Goal: Task Accomplishment & Management: Manage account settings

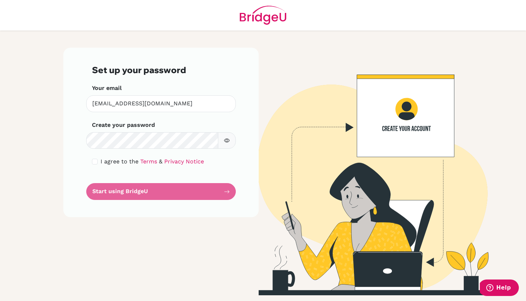
click at [97, 163] on input "checkbox" at bounding box center [95, 162] width 6 height 6
checkbox input "true"
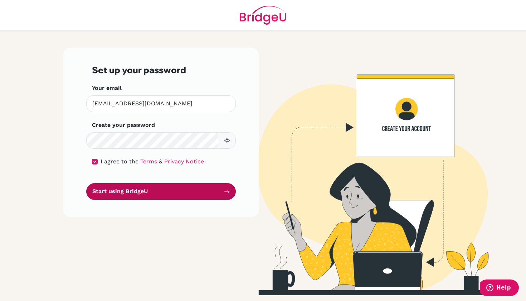
click at [128, 193] on button "Start using BridgeU" at bounding box center [161, 191] width 150 height 17
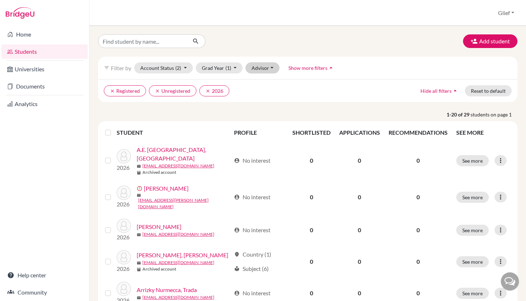
click at [259, 68] on button "Advisor" at bounding box center [262, 67] width 34 height 11
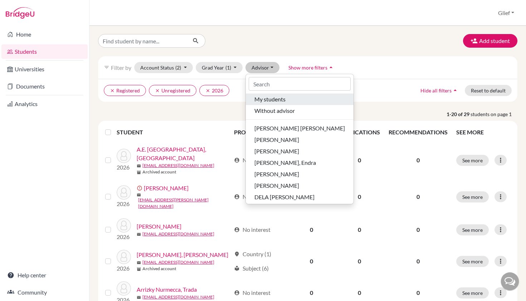
click at [285, 96] on span "My students" at bounding box center [269, 99] width 31 height 9
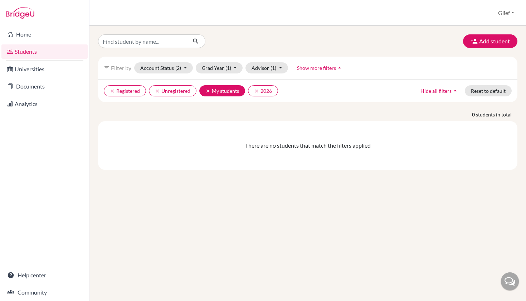
click at [228, 91] on button "clear My students" at bounding box center [222, 90] width 46 height 11
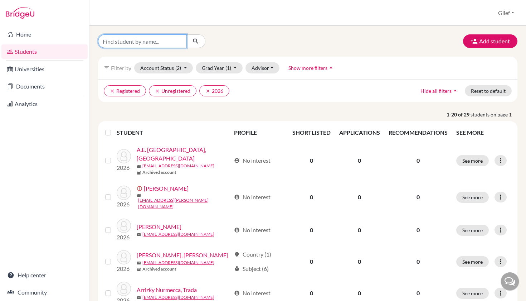
click at [173, 39] on input "Find student by name..." at bounding box center [142, 41] width 89 height 14
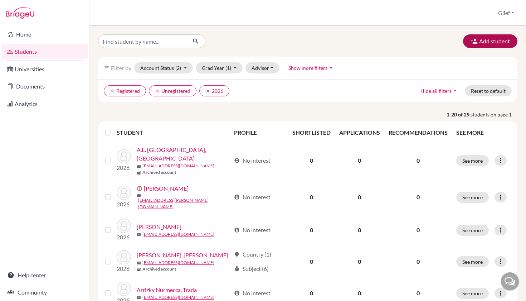
click at [492, 42] on button "Add student" at bounding box center [490, 41] width 54 height 14
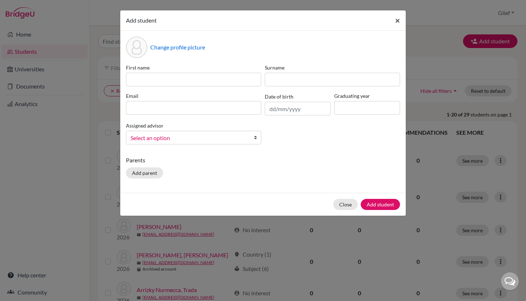
click at [401, 18] on button "×" at bounding box center [397, 20] width 16 height 20
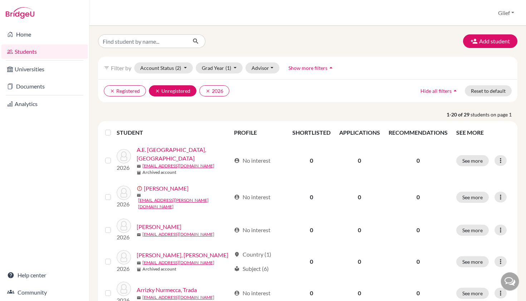
click at [185, 90] on button "clear Unregistered" at bounding box center [173, 90] width 48 height 11
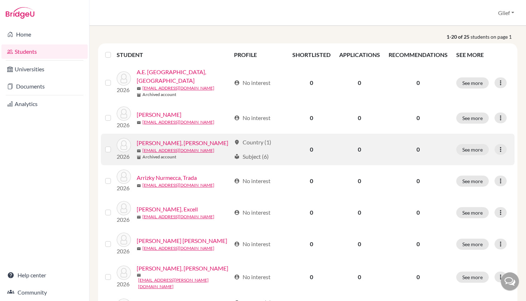
scroll to position [77, 0]
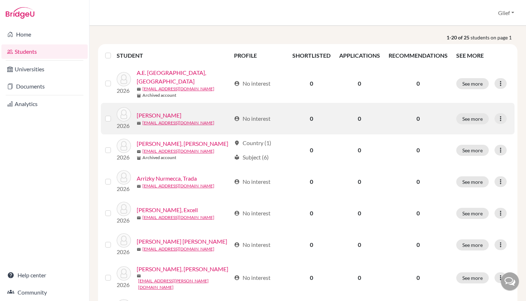
click at [114, 114] on label at bounding box center [114, 114] width 0 height 0
click at [0, 0] on input "checkbox" at bounding box center [0, 0] width 0 height 0
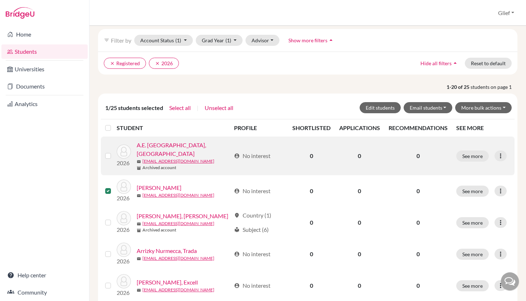
scroll to position [26, 0]
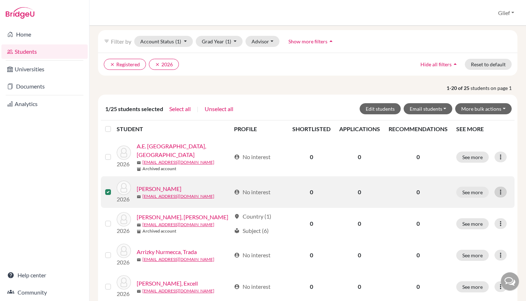
click at [502, 188] on icon at bounding box center [500, 191] width 7 height 7
click at [482, 186] on button "See more" at bounding box center [472, 191] width 33 height 11
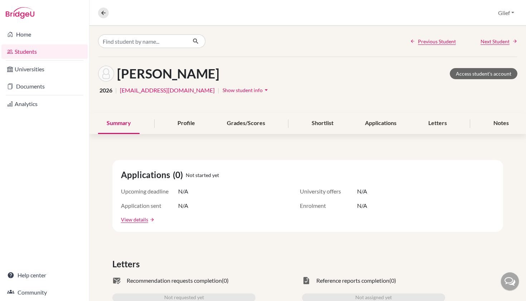
click at [408, 73] on div "Allesandro Kadarusman, Clement Access student's account" at bounding box center [307, 73] width 419 height 16
click at [28, 55] on link "Students" at bounding box center [44, 51] width 86 height 14
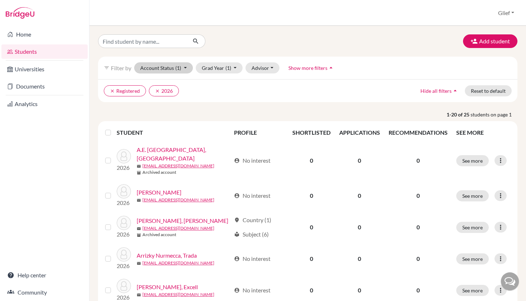
click at [175, 68] on span "(1)" at bounding box center [178, 68] width 6 height 6
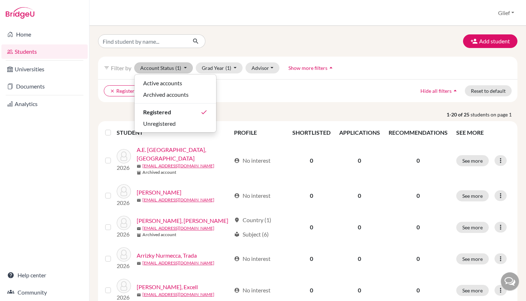
click at [175, 68] on span "(1)" at bounding box center [178, 68] width 6 height 6
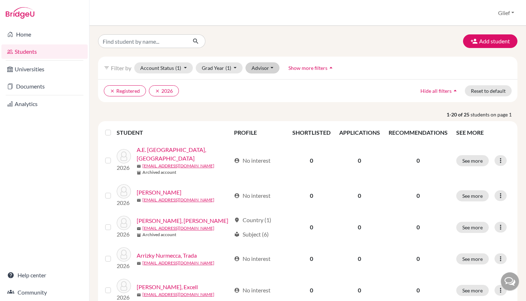
click at [261, 68] on button "Advisor" at bounding box center [262, 67] width 34 height 11
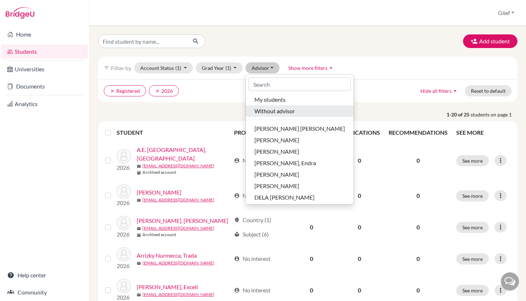
click at [271, 113] on span "Without advisor" at bounding box center [274, 111] width 40 height 9
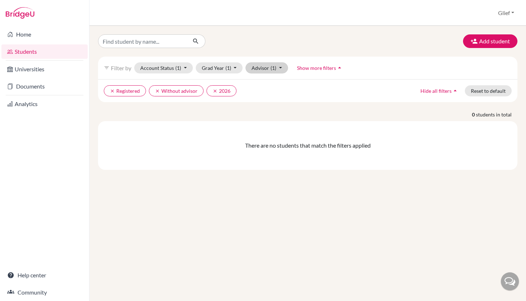
click at [262, 72] on button "Advisor (1)" at bounding box center [266, 67] width 43 height 11
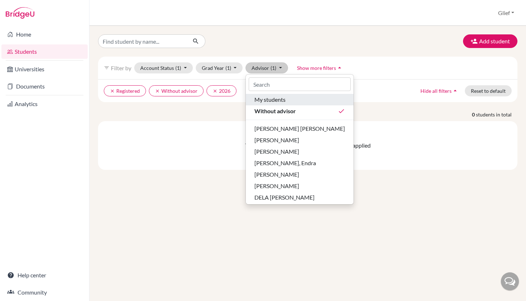
click at [283, 98] on span "My students" at bounding box center [269, 99] width 31 height 9
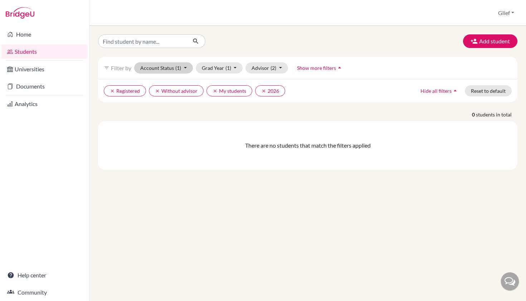
click at [152, 71] on button "Account Status (1)" at bounding box center [163, 67] width 59 height 11
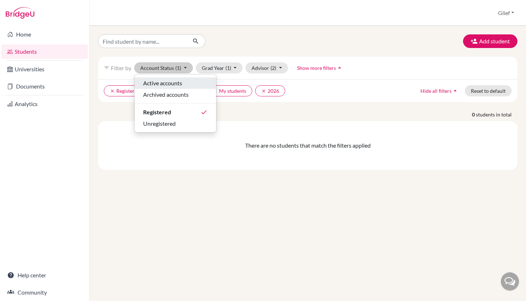
click at [151, 83] on span "Active accounts" at bounding box center [162, 83] width 39 height 9
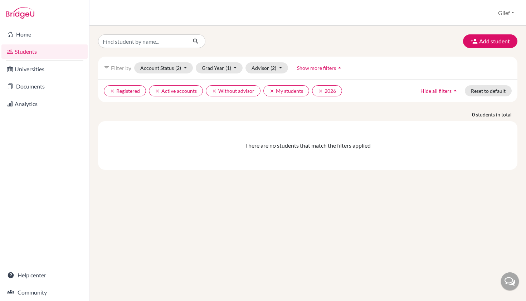
click at [52, 55] on link "Students" at bounding box center [44, 51] width 86 height 14
click at [277, 68] on button "Advisor (2)" at bounding box center [266, 67] width 43 height 11
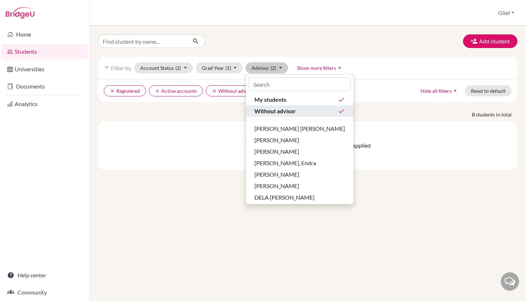
click at [338, 112] on icon "done" at bounding box center [341, 110] width 7 height 7
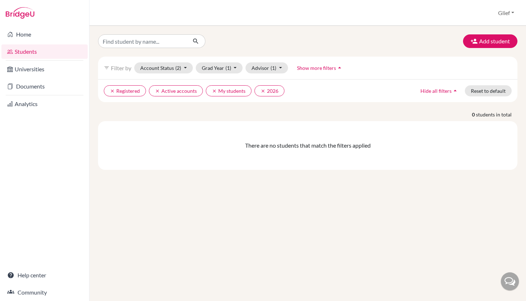
click at [504, 16] on button "Glief" at bounding box center [506, 13] width 23 height 14
click at [380, 30] on div "Add student filter_list Filter by Account Status (2) Active accounts done Archi…" at bounding box center [307, 163] width 437 height 275
click at [50, 37] on link "Home" at bounding box center [44, 34] width 86 height 14
click at [159, 42] on input "Find student by name..." at bounding box center [142, 41] width 89 height 14
type input "[PERSON_NAME]"
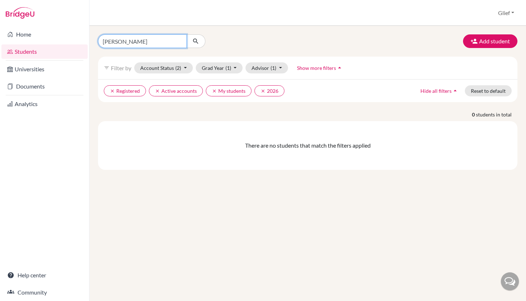
click at [196, 41] on button "submit" at bounding box center [195, 41] width 19 height 14
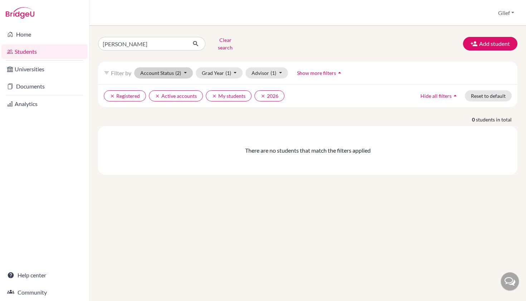
click at [176, 70] on span "(2)" at bounding box center [178, 73] width 6 height 6
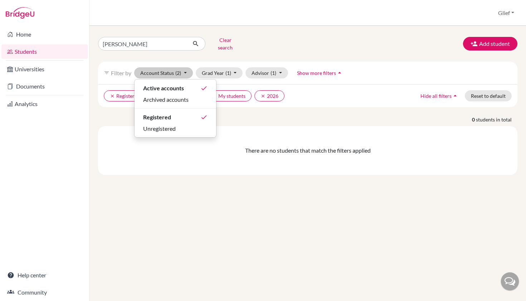
click at [232, 51] on div "clement Clear search Add student filter_list Filter by Account Status (2) Activ…" at bounding box center [307, 104] width 419 height 140
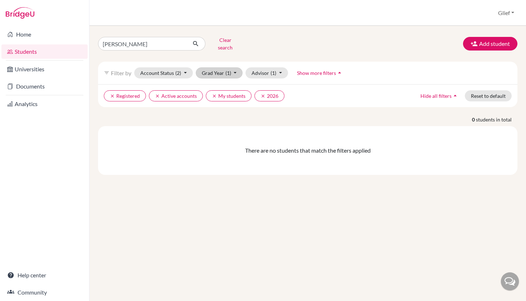
click at [221, 67] on button "Grad Year (1)" at bounding box center [219, 72] width 47 height 11
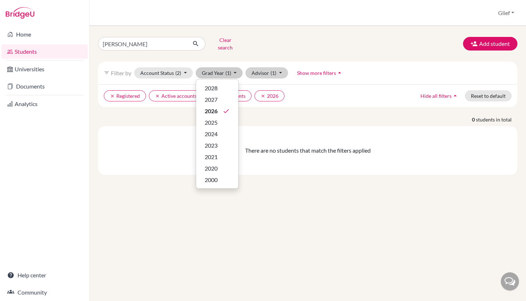
click at [274, 70] on span "(1)" at bounding box center [274, 73] width 6 height 6
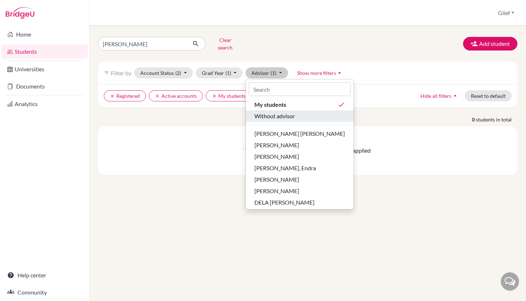
click at [283, 113] on span "Without advisor" at bounding box center [274, 116] width 40 height 9
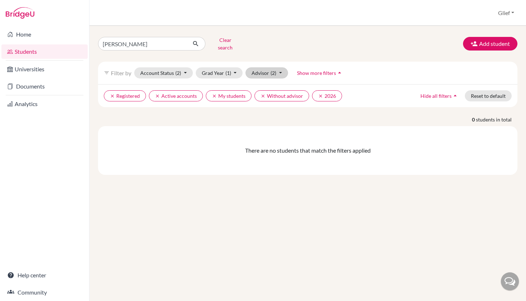
click at [275, 67] on button "Advisor (2)" at bounding box center [266, 72] width 43 height 11
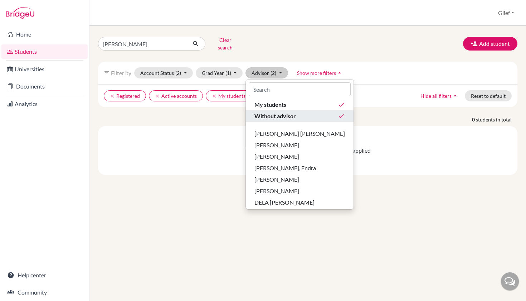
click at [335, 112] on div "Without advisor done" at bounding box center [299, 116] width 91 height 9
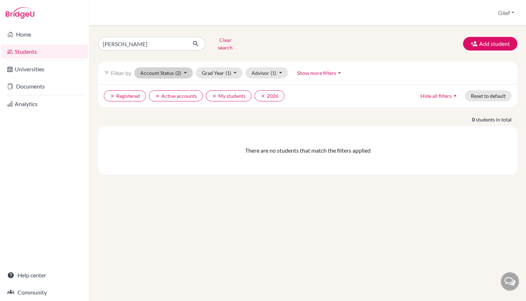
click at [175, 70] on span "(2)" at bounding box center [178, 73] width 6 height 6
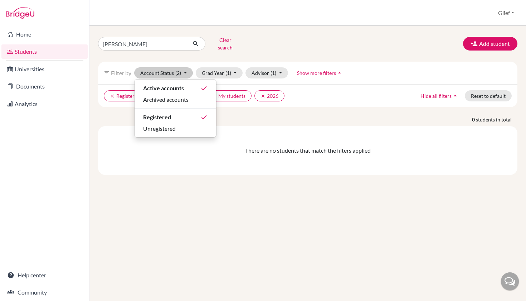
click at [343, 48] on div "clement Clear search Add student" at bounding box center [308, 43] width 430 height 19
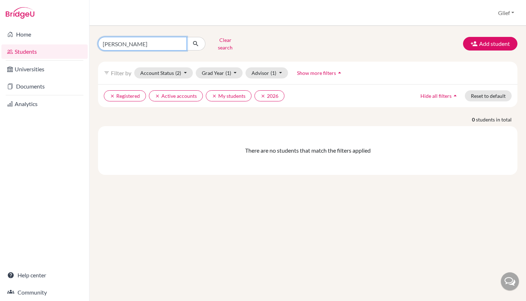
click at [179, 40] on input "clement" at bounding box center [142, 44] width 89 height 14
click at [222, 41] on button "Clear search" at bounding box center [225, 43] width 40 height 19
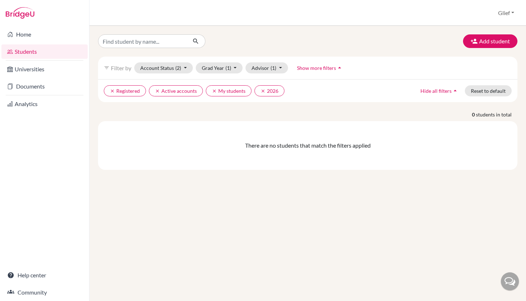
click at [53, 56] on link "Students" at bounding box center [44, 51] width 86 height 14
click at [180, 71] on button "Account Status (2)" at bounding box center [163, 67] width 59 height 11
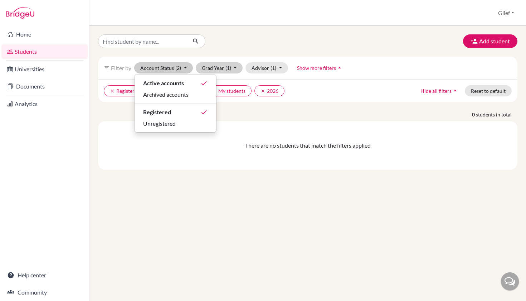
click at [218, 68] on button "Grad Year (1)" at bounding box center [219, 67] width 47 height 11
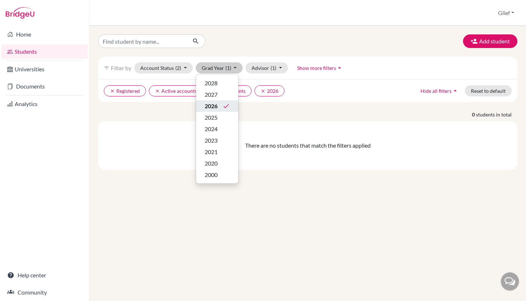
click at [222, 103] on div "2026 done" at bounding box center [217, 106] width 25 height 9
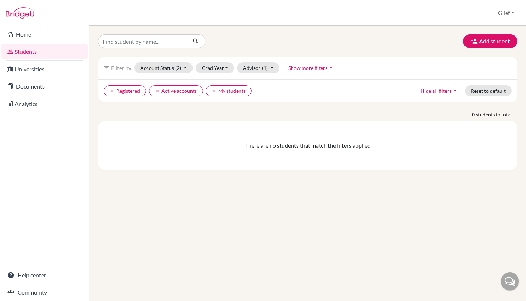
click at [307, 67] on span "Show more filters" at bounding box center [307, 68] width 39 height 6
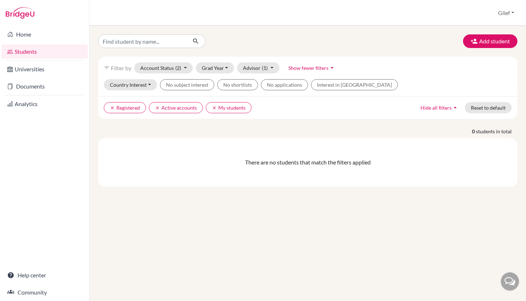
click at [307, 67] on span "Show fewer filters" at bounding box center [308, 68] width 40 height 6
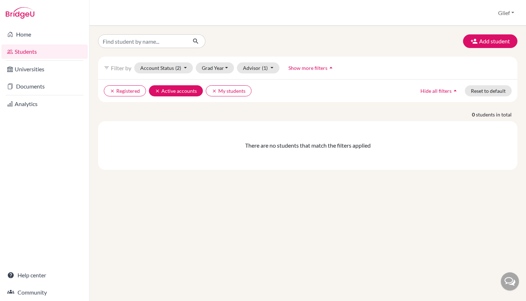
click at [158, 89] on icon "clear" at bounding box center [157, 90] width 5 height 5
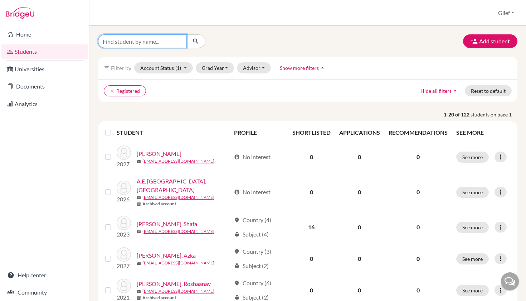
click at [154, 38] on input "Find student by name..." at bounding box center [142, 41] width 89 height 14
type input "[PERSON_NAME]"
click at [197, 39] on icon "submit" at bounding box center [195, 41] width 7 height 7
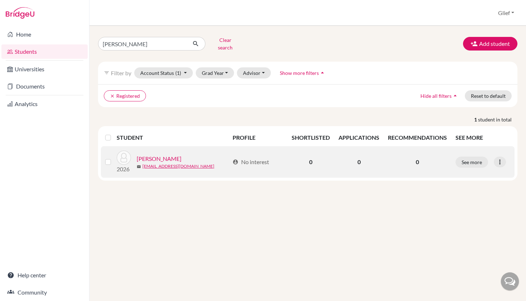
click at [114, 157] on label at bounding box center [114, 157] width 0 height 0
click at [0, 0] on input "checkbox" at bounding box center [0, 0] width 0 height 0
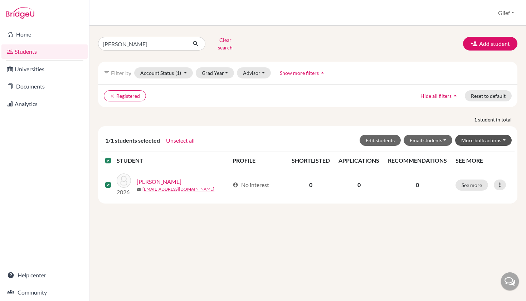
click at [504, 135] on button "More bulk actions" at bounding box center [483, 140] width 57 height 11
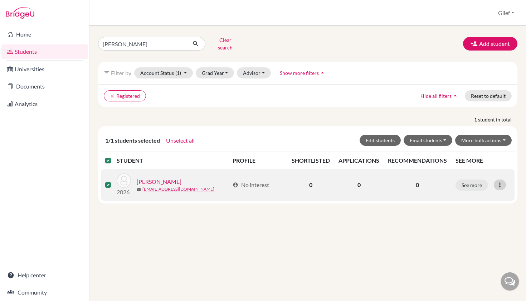
click at [499, 181] on icon at bounding box center [499, 184] width 7 height 7
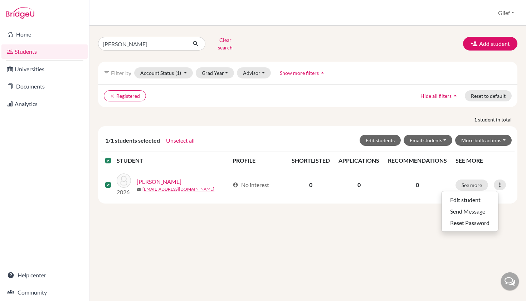
click at [406, 215] on div "[PERSON_NAME] search Add student filter_list Filter by Account Status (1) Activ…" at bounding box center [307, 163] width 437 height 275
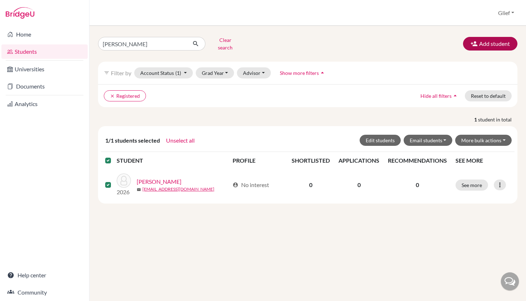
click at [482, 44] on button "Add student" at bounding box center [490, 44] width 54 height 14
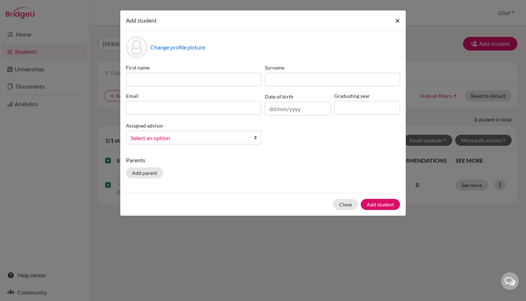
click at [399, 23] on span "×" at bounding box center [397, 20] width 5 height 10
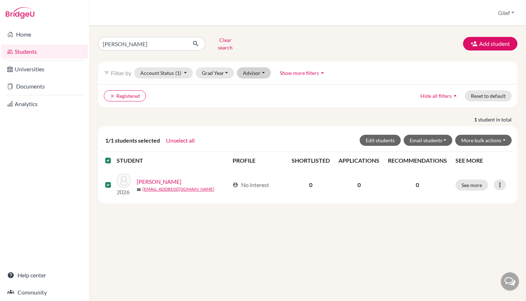
click at [258, 71] on button "Advisor" at bounding box center [254, 72] width 34 height 11
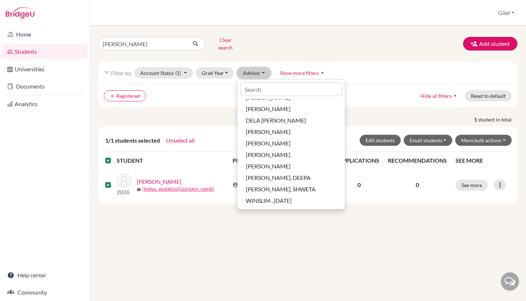
scroll to position [82, 0]
click at [211, 236] on div "[PERSON_NAME] search Add student filter_list Filter by Account Status (1) Activ…" at bounding box center [307, 163] width 437 height 275
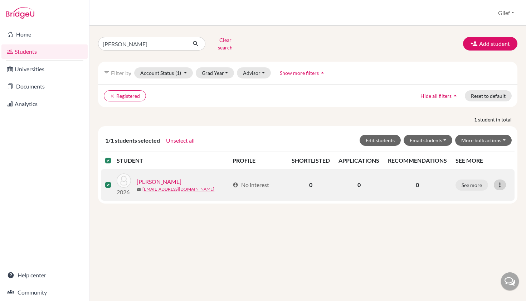
click at [500, 182] on icon at bounding box center [499, 184] width 7 height 7
click at [482, 194] on button "Edit student" at bounding box center [470, 199] width 57 height 11
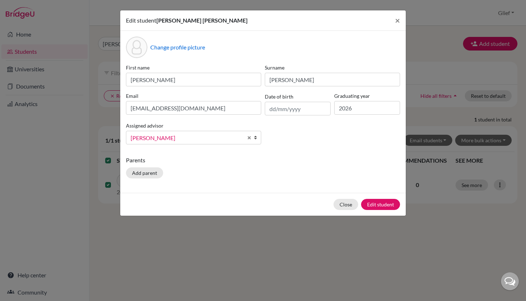
click at [256, 137] on b at bounding box center [257, 137] width 7 height 13
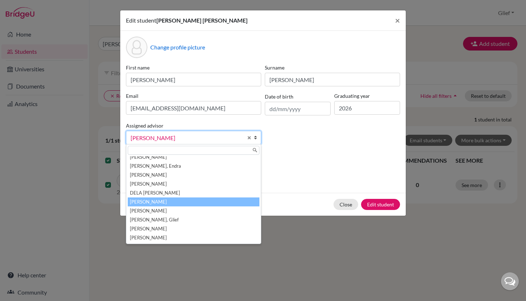
scroll to position [22, 0]
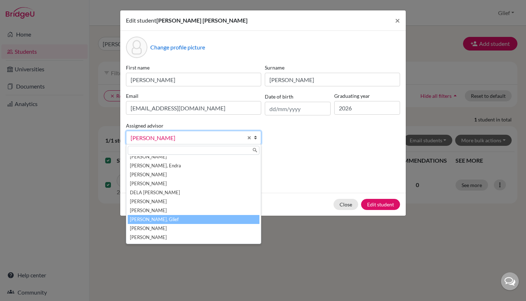
click at [174, 217] on li "[PERSON_NAME], Glief" at bounding box center [194, 219] width 132 height 9
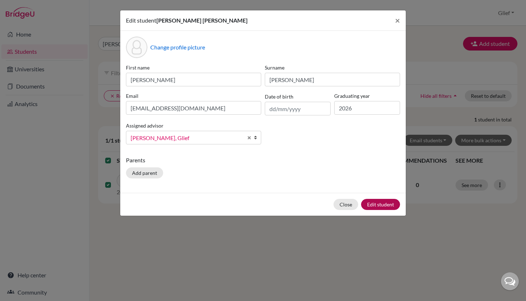
click at [381, 204] on button "Edit student" at bounding box center [380, 204] width 39 height 11
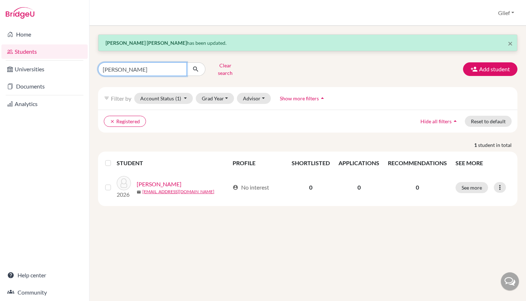
click at [177, 66] on input "[PERSON_NAME]" at bounding box center [142, 69] width 89 height 14
click at [160, 67] on input "Find student by name..." at bounding box center [142, 69] width 89 height 14
click at [234, 216] on div "× [PERSON_NAME] [PERSON_NAME] has been updated. Clear search Add student filter…" at bounding box center [307, 163] width 437 height 275
click at [169, 65] on input "Find student by name..." at bounding box center [142, 69] width 89 height 14
click at [165, 68] on input "Find student by name..." at bounding box center [142, 69] width 89 height 14
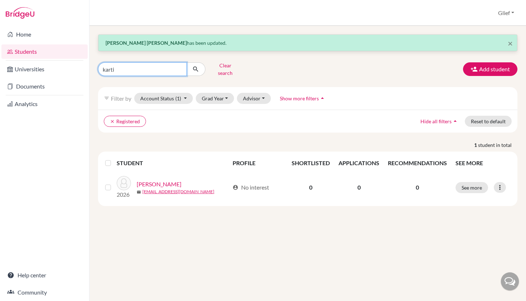
type input "[DATE]"
click at [196, 67] on button "submit" at bounding box center [195, 69] width 19 height 14
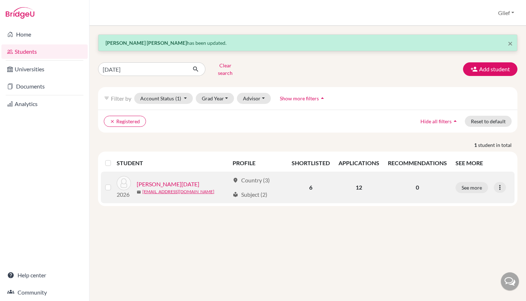
click at [114, 183] on label at bounding box center [114, 183] width 0 height 0
click at [0, 0] on input "checkbox" at bounding box center [0, 0] width 0 height 0
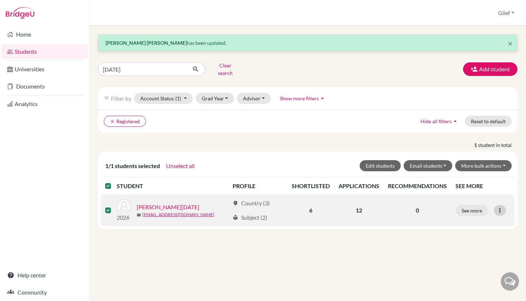
click at [502, 206] on icon at bounding box center [499, 209] width 7 height 7
click at [483, 220] on button "Edit student" at bounding box center [469, 224] width 57 height 11
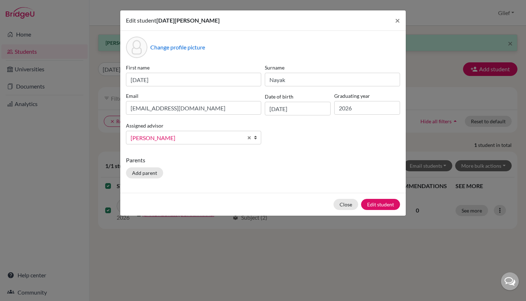
click at [256, 137] on b at bounding box center [257, 137] width 7 height 13
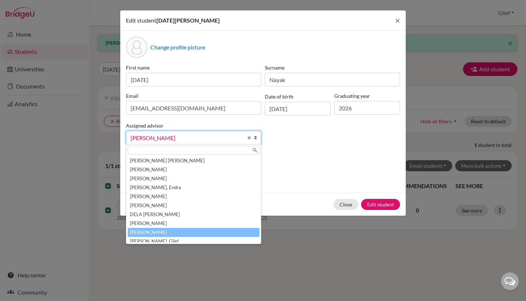
scroll to position [4, 0]
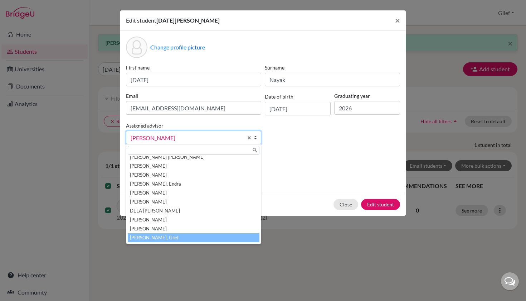
click at [181, 237] on li "[PERSON_NAME], Glief" at bounding box center [194, 237] width 132 height 9
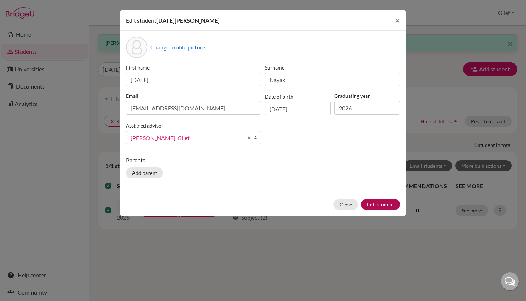
click at [384, 204] on button "Edit student" at bounding box center [380, 204] width 39 height 11
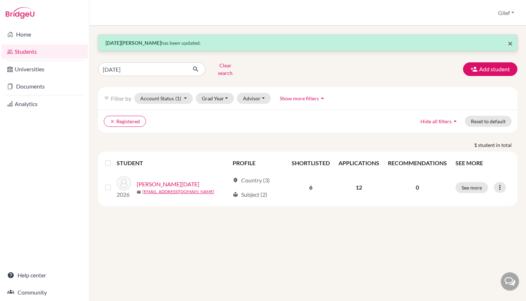
click at [510, 43] on span "×" at bounding box center [510, 43] width 5 height 10
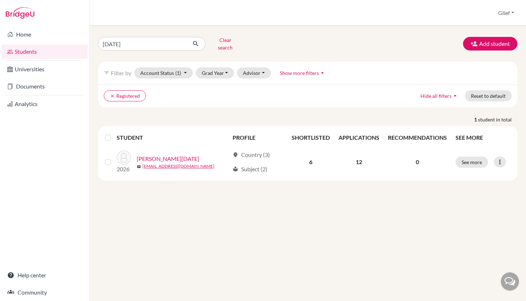
click at [42, 50] on link "Students" at bounding box center [44, 51] width 86 height 14
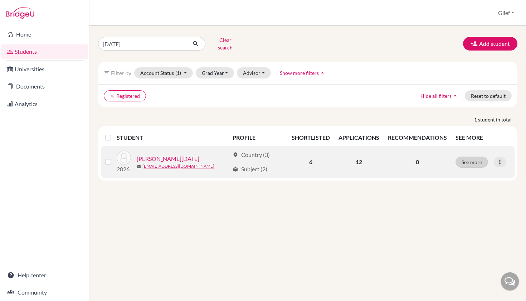
click at [466, 157] on button "See more" at bounding box center [471, 161] width 33 height 11
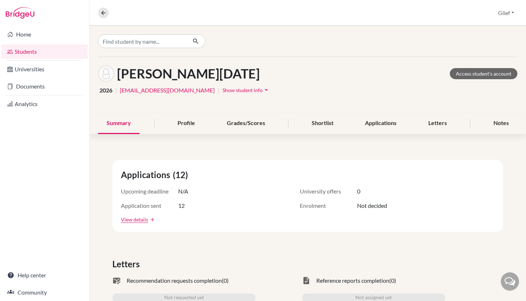
click at [396, 91] on div "2026 | 26kartik.nayak@sisschools.org | Show student info arrow_drop_down" at bounding box center [307, 89] width 419 height 11
click at [377, 123] on div "Applications" at bounding box center [380, 123] width 49 height 21
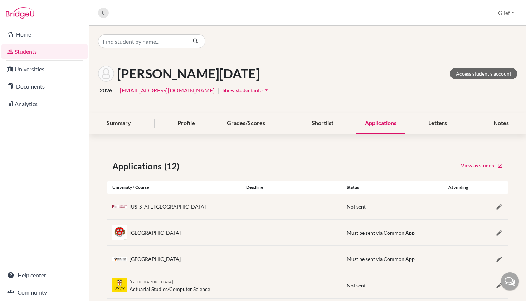
click at [277, 102] on div "Nayak, Kartik Access student's account 2026 | 26kartik.nayak@sisschools.org | S…" at bounding box center [307, 85] width 437 height 56
click at [29, 53] on link "Students" at bounding box center [44, 51] width 86 height 14
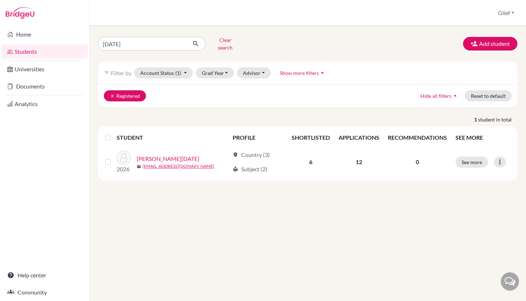
click at [142, 92] on button "clear Registered" at bounding box center [125, 95] width 42 height 11
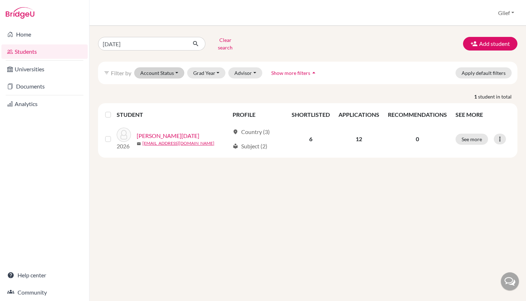
click at [175, 67] on button "Account Status" at bounding box center [159, 72] width 50 height 11
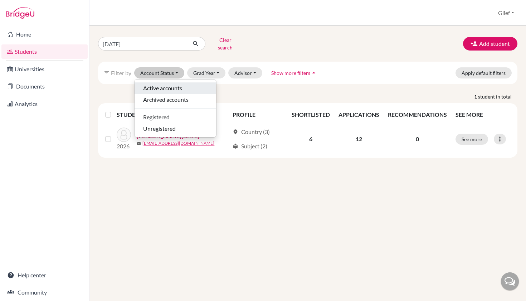
click at [172, 84] on span "Active accounts" at bounding box center [162, 88] width 39 height 9
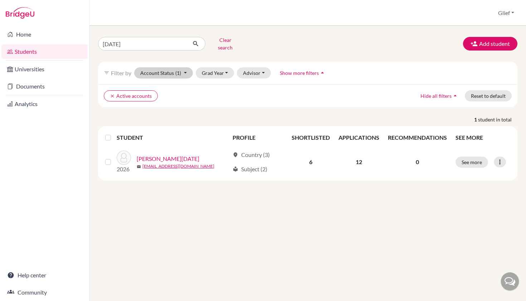
click at [176, 70] on span "(1)" at bounding box center [178, 73] width 6 height 6
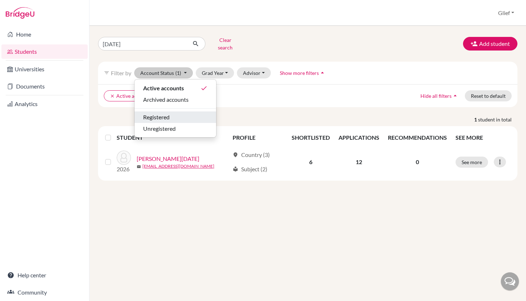
click at [167, 113] on span "Registered" at bounding box center [156, 117] width 26 height 9
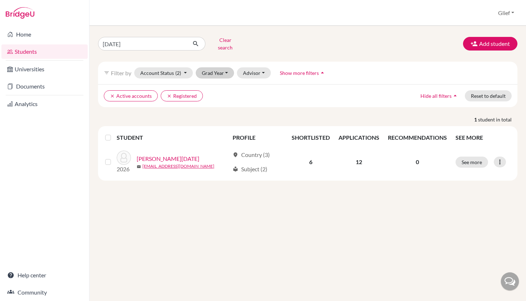
click at [218, 67] on button "Grad Year" at bounding box center [215, 72] width 39 height 11
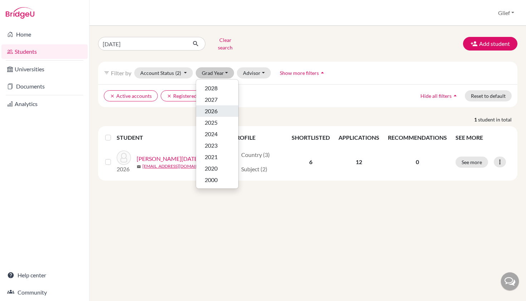
click at [218, 107] on div "2026" at bounding box center [217, 111] width 25 height 9
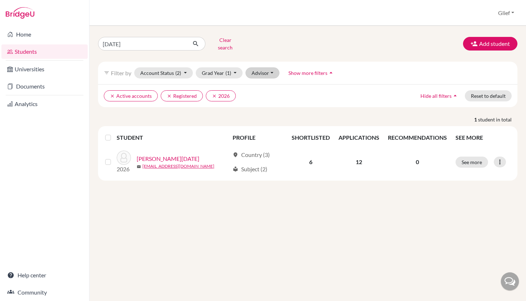
click at [265, 70] on button "Advisor" at bounding box center [262, 72] width 34 height 11
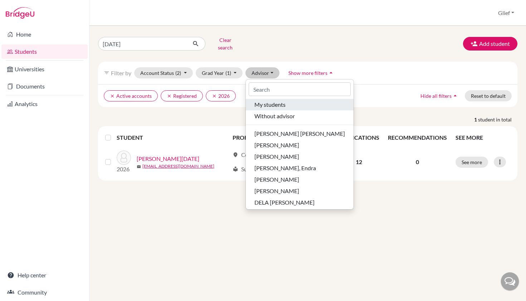
click at [288, 100] on div "My students" at bounding box center [299, 104] width 91 height 9
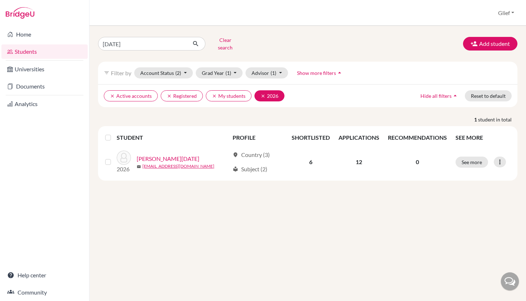
click at [263, 93] on icon "clear" at bounding box center [262, 95] width 5 height 5
click at [213, 93] on icon "clear" at bounding box center [214, 95] width 5 height 5
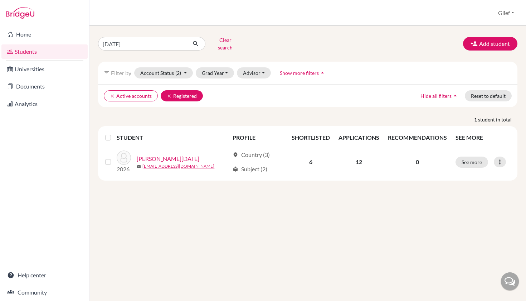
click at [170, 93] on icon "clear" at bounding box center [169, 95] width 5 height 5
click at [115, 90] on button "clear Active accounts" at bounding box center [131, 95] width 54 height 11
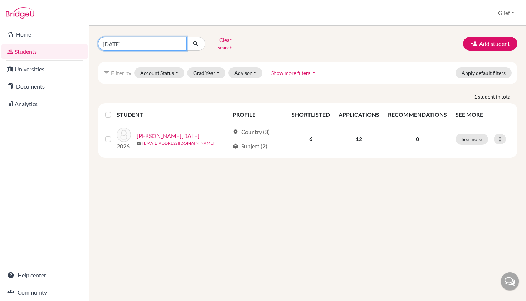
click at [177, 42] on input "[DATE]" at bounding box center [142, 44] width 89 height 14
click at [226, 42] on button "Clear search" at bounding box center [225, 43] width 40 height 19
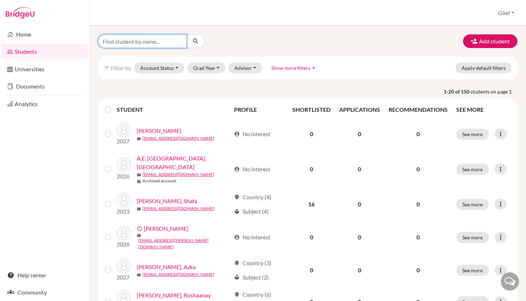
click at [162, 43] on input "Find student by name..." at bounding box center [142, 41] width 89 height 14
type input "clement"
click at [196, 41] on button "submit" at bounding box center [195, 41] width 19 height 14
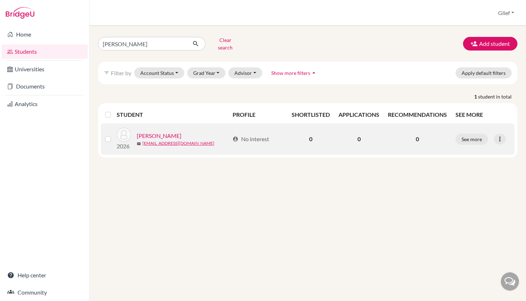
click at [181, 132] on link "Allesandro Kadarusman, Clement" at bounding box center [159, 135] width 45 height 9
click at [499, 135] on icon at bounding box center [499, 138] width 7 height 7
click at [482, 149] on button "Edit student" at bounding box center [470, 153] width 57 height 11
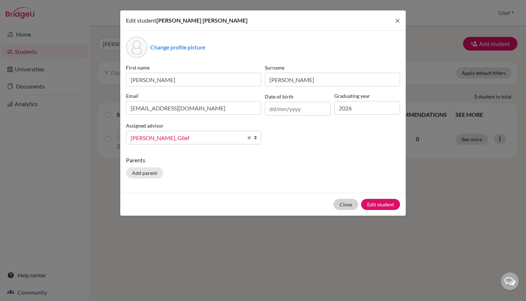
click at [349, 204] on button "Close" at bounding box center [345, 204] width 25 height 11
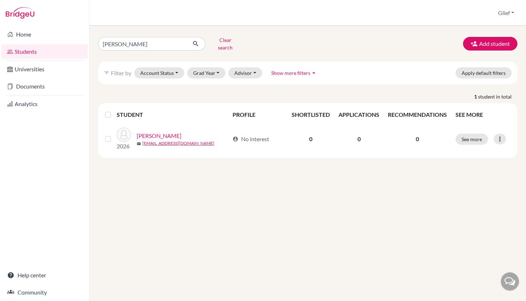
click at [396, 200] on div "[PERSON_NAME] search Add student filter_list Filter by Account Status Active ac…" at bounding box center [307, 163] width 437 height 275
click at [42, 31] on link "Home" at bounding box center [44, 34] width 86 height 14
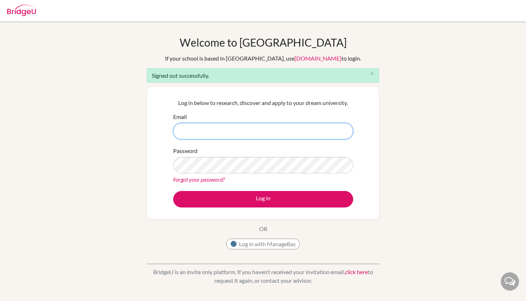
type input "[EMAIL_ADDRESS][DOMAIN_NAME]"
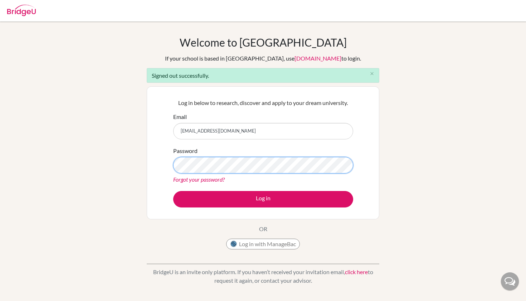
click at [263, 199] on button "Log in" at bounding box center [263, 199] width 180 height 16
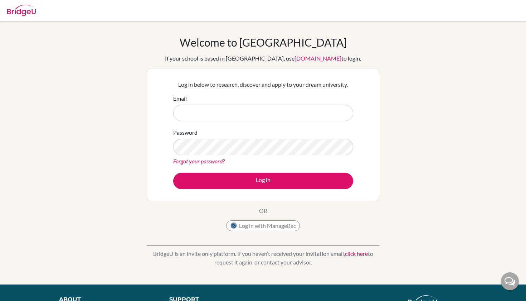
click at [279, 111] on input "Email" at bounding box center [263, 112] width 180 height 16
type input "info.glief@gmail.com"
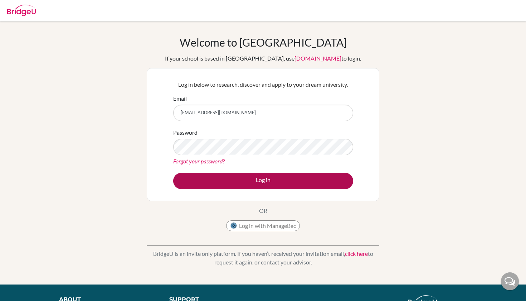
click at [279, 181] on button "Log in" at bounding box center [263, 180] width 180 height 16
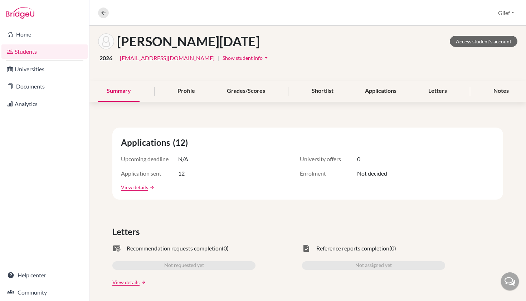
scroll to position [33, 0]
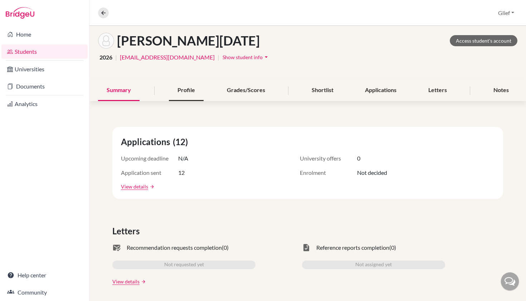
click at [195, 91] on div "Profile" at bounding box center [186, 90] width 35 height 21
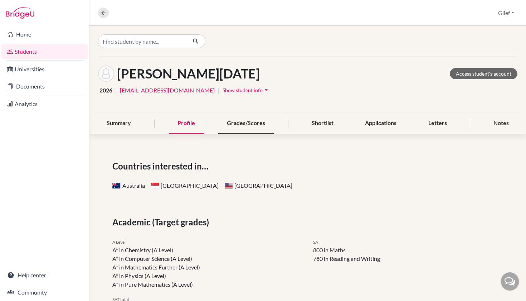
click at [253, 124] on div "Grades/Scores" at bounding box center [245, 123] width 55 height 21
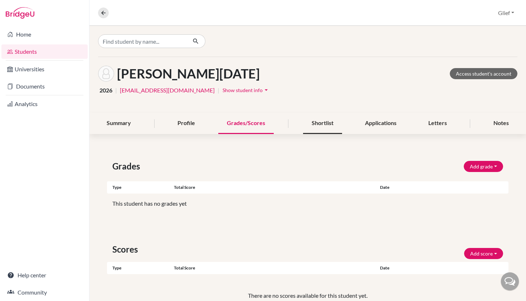
click at [327, 127] on div "Shortlist" at bounding box center [322, 123] width 39 height 21
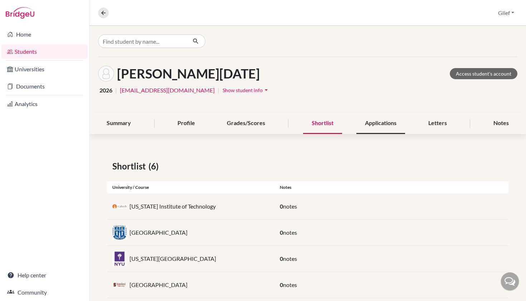
click at [374, 122] on div "Applications" at bounding box center [380, 123] width 49 height 21
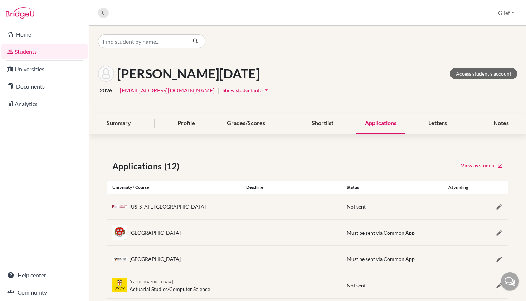
click at [46, 53] on link "Students" at bounding box center [44, 51] width 86 height 14
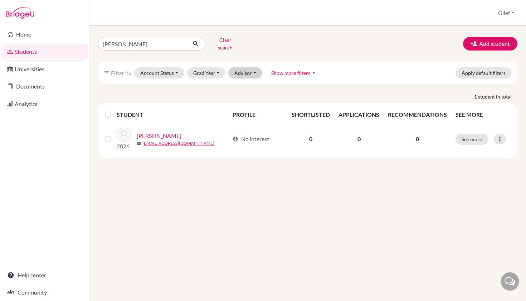
click at [243, 69] on button "Advisor" at bounding box center [245, 72] width 34 height 11
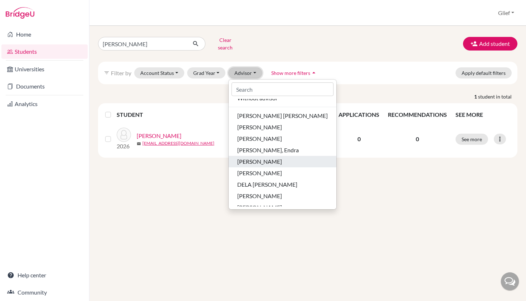
scroll to position [18, 0]
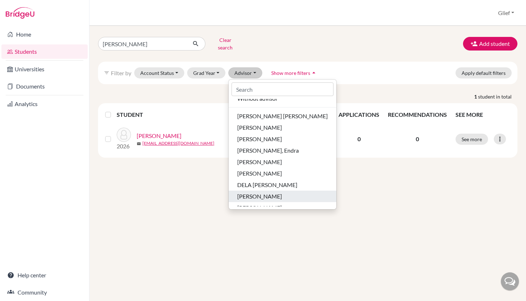
click at [273, 192] on span "Domingo, Sammy" at bounding box center [259, 196] width 45 height 9
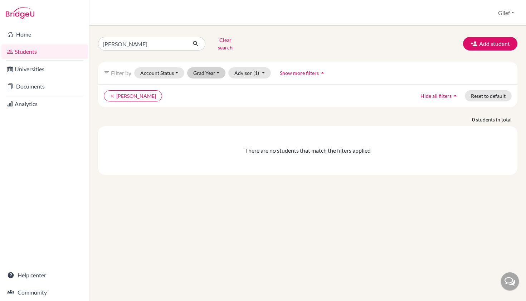
click at [208, 70] on button "Grad Year" at bounding box center [206, 72] width 39 height 11
click at [211, 107] on div "2026" at bounding box center [208, 111] width 25 height 9
click at [168, 67] on button "Account Status" at bounding box center [159, 72] width 50 height 11
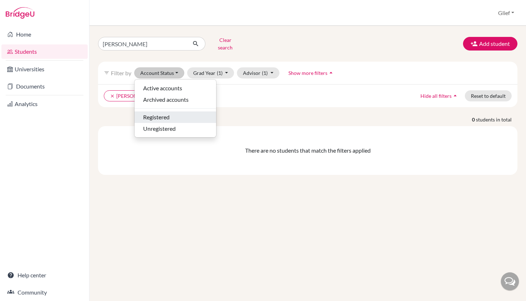
click at [169, 113] on span "Registered" at bounding box center [156, 117] width 26 height 9
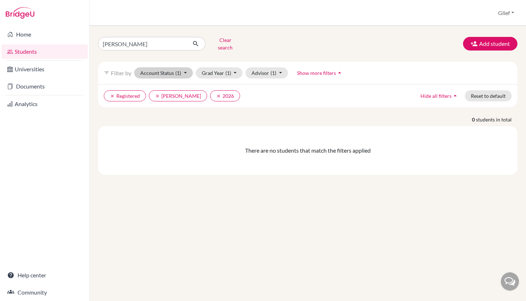
click at [169, 67] on button "Account Status (1)" at bounding box center [163, 72] width 59 height 11
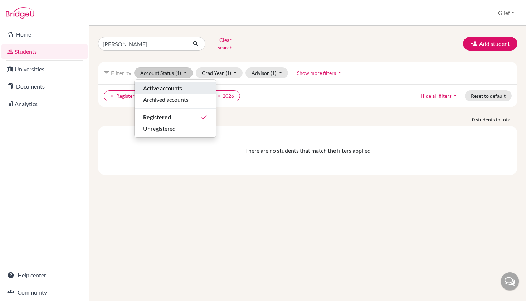
click at [184, 84] on div "Active accounts" at bounding box center [175, 88] width 64 height 9
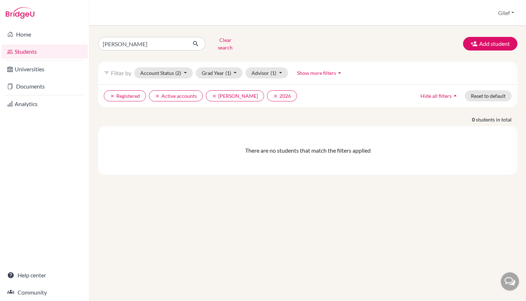
click at [232, 42] on button "Clear search" at bounding box center [225, 43] width 40 height 19
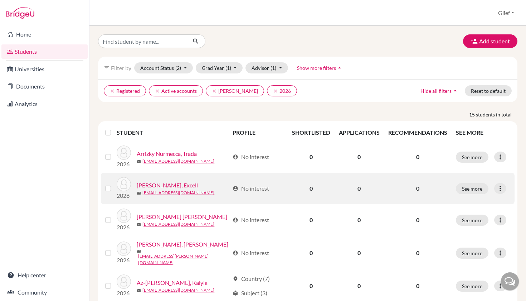
click at [114, 184] on label at bounding box center [114, 184] width 0 height 0
click at [0, 0] on input "checkbox" at bounding box center [0, 0] width 0 height 0
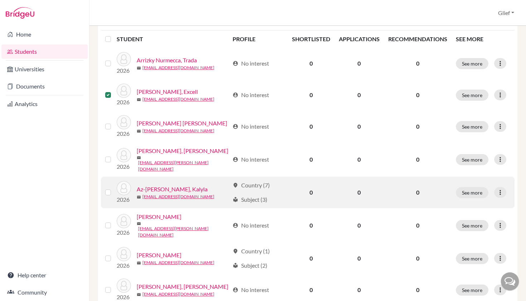
scroll to position [117, 0]
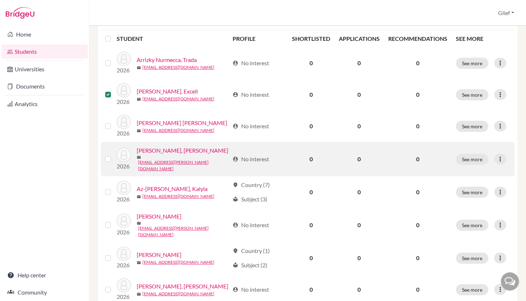
click at [114, 155] on label at bounding box center [114, 155] width 0 height 0
click at [0, 0] on input "checkbox" at bounding box center [0, 0] width 0 height 0
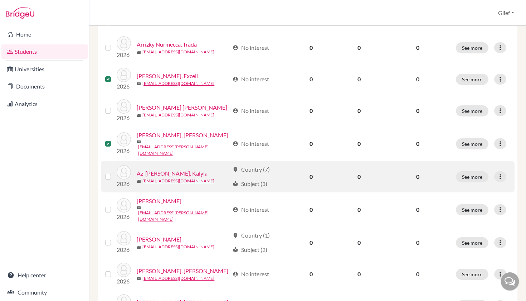
scroll to position [135, 0]
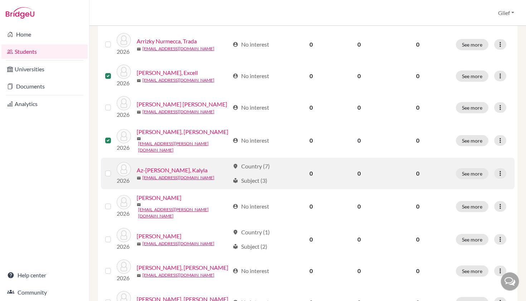
click at [114, 169] on label at bounding box center [114, 169] width 0 height 0
click at [0, 0] on input "checkbox" at bounding box center [0, 0] width 0 height 0
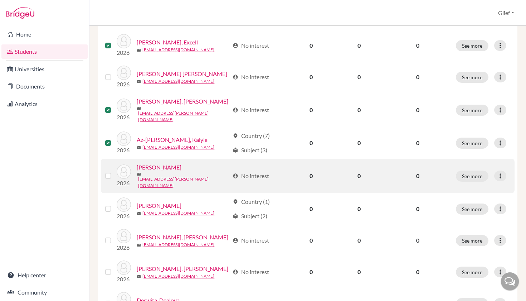
scroll to position [166, 0]
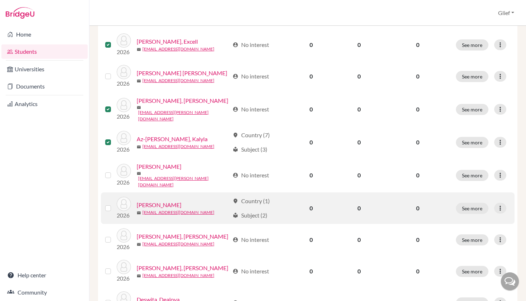
click at [114, 204] on label at bounding box center [114, 204] width 0 height 0
click at [0, 0] on input "checkbox" at bounding box center [0, 0] width 0 height 0
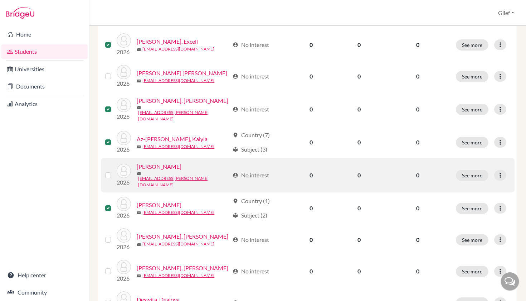
click at [114, 171] on label at bounding box center [114, 171] width 0 height 0
click at [0, 0] on input "checkbox" at bounding box center [0, 0] width 0 height 0
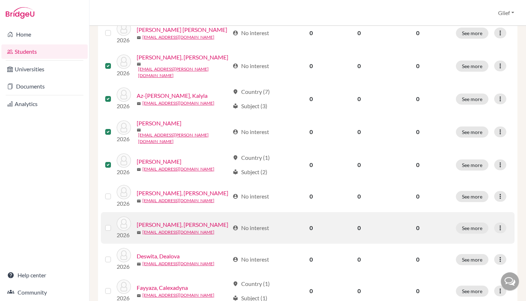
scroll to position [213, 0]
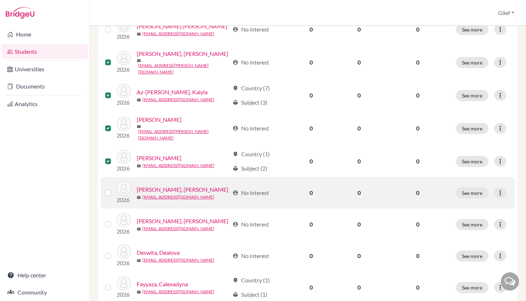
click at [114, 188] on label at bounding box center [114, 188] width 0 height 0
click at [0, 0] on input "checkbox" at bounding box center [0, 0] width 0 height 0
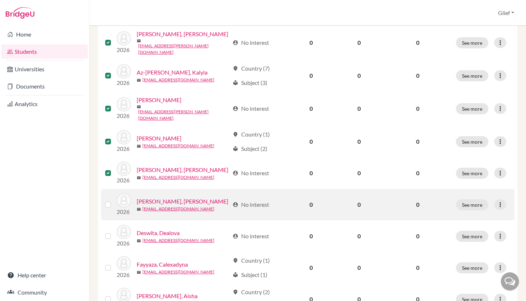
scroll to position [234, 0]
click at [114, 199] on label at bounding box center [114, 199] width 0 height 0
click at [0, 0] on input "checkbox" at bounding box center [0, 0] width 0 height 0
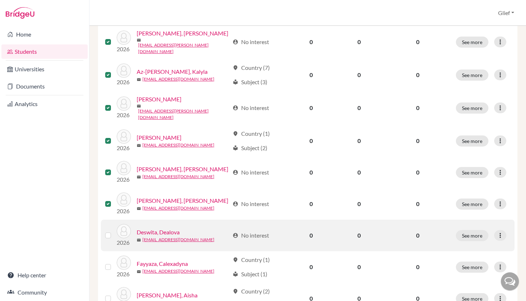
scroll to position [249, 0]
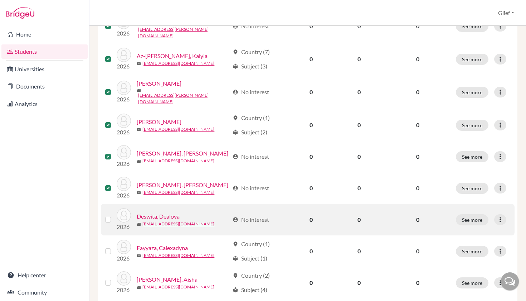
click at [114, 215] on label at bounding box center [114, 215] width 0 height 0
click at [0, 0] on input "checkbox" at bounding box center [0, 0] width 0 height 0
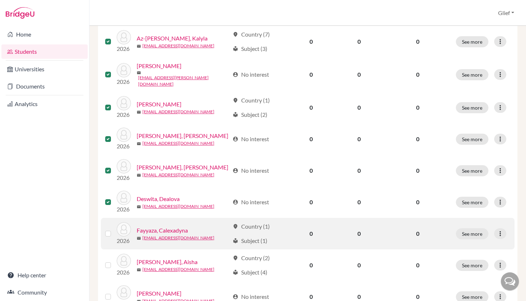
scroll to position [268, 0]
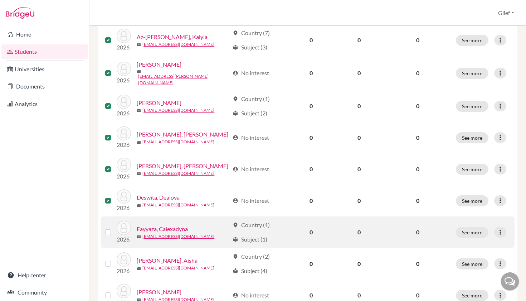
click at [114, 228] on label at bounding box center [114, 228] width 0 height 0
click at [0, 0] on input "checkbox" at bounding box center [0, 0] width 0 height 0
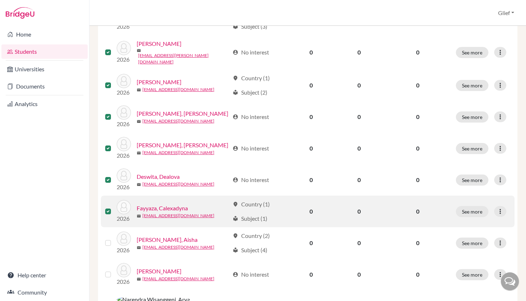
scroll to position [293, 0]
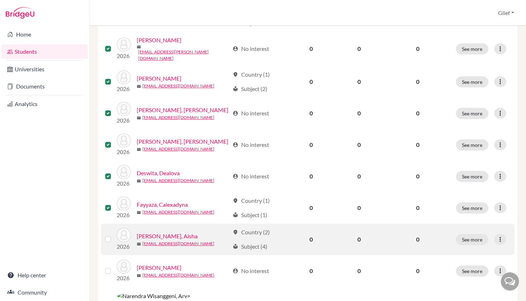
click at [114, 235] on label at bounding box center [114, 235] width 0 height 0
click at [0, 0] on input "checkbox" at bounding box center [0, 0] width 0 height 0
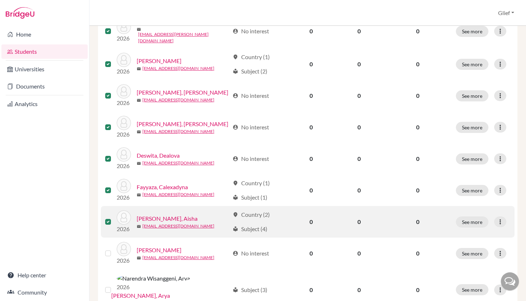
scroll to position [313, 0]
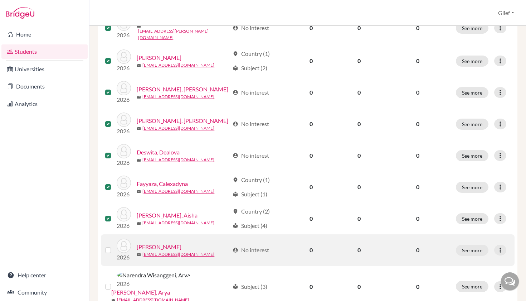
click at [114, 245] on label at bounding box center [114, 245] width 0 height 0
click at [0, 0] on input "checkbox" at bounding box center [0, 0] width 0 height 0
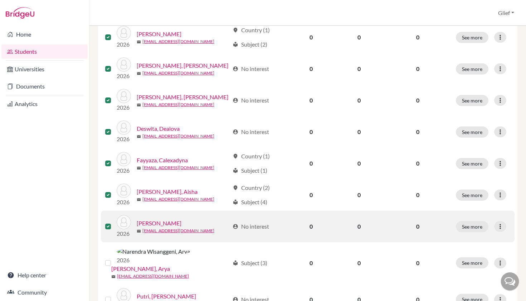
scroll to position [341, 0]
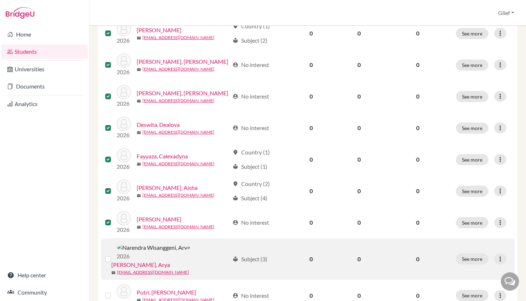
click at [114, 254] on label at bounding box center [114, 254] width 0 height 0
click at [0, 0] on input "checkbox" at bounding box center [0, 0] width 0 height 0
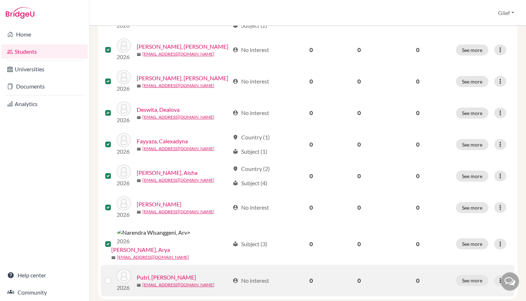
scroll to position [356, 0]
click at [114, 276] on label at bounding box center [114, 276] width 0 height 0
click at [0, 0] on input "checkbox" at bounding box center [0, 0] width 0 height 0
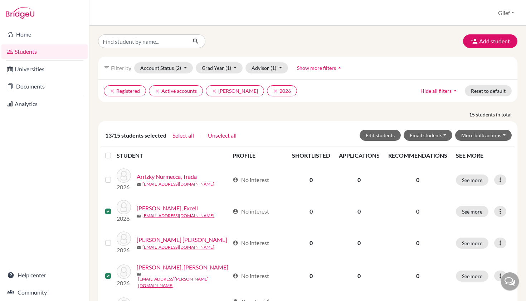
scroll to position [0, 0]
click at [114, 151] on label at bounding box center [114, 151] width 0 height 0
click at [0, 0] on input "checkbox" at bounding box center [0, 0] width 0 height 0
click at [389, 135] on button "Edit students" at bounding box center [380, 135] width 41 height 11
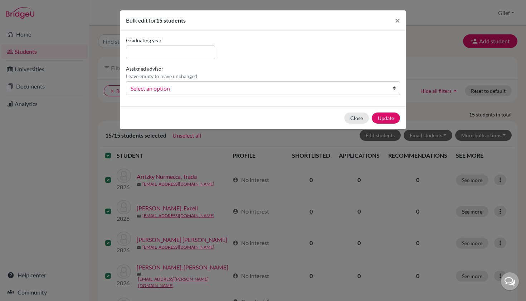
click at [387, 86] on link "Select an option" at bounding box center [263, 88] width 274 height 14
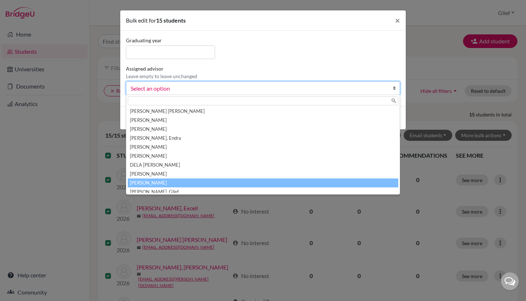
scroll to position [4, 0]
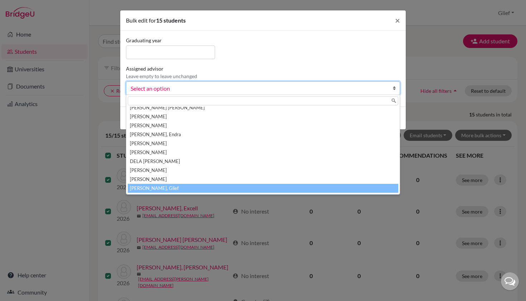
click at [195, 188] on li "Padillo, Glief" at bounding box center [263, 188] width 271 height 9
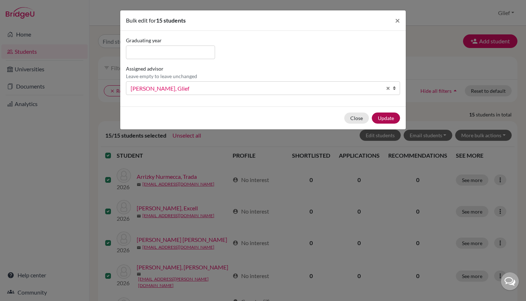
click at [386, 119] on button "Update" at bounding box center [386, 117] width 28 height 11
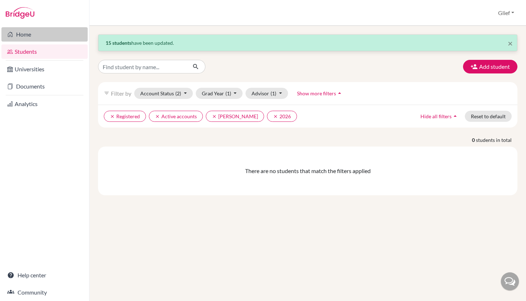
click at [31, 33] on link "Home" at bounding box center [44, 34] width 86 height 14
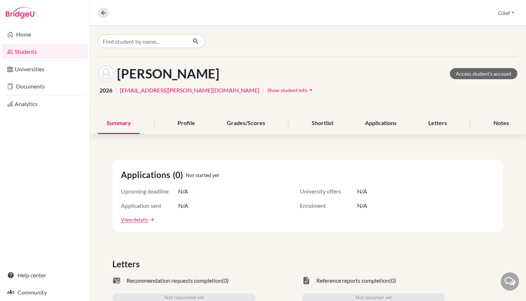
click at [267, 88] on span "Show student info" at bounding box center [287, 90] width 40 height 6
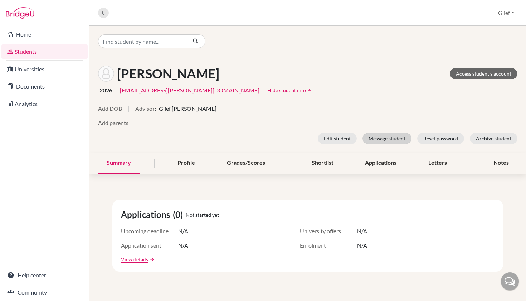
click at [380, 137] on button "Message student" at bounding box center [386, 138] width 49 height 11
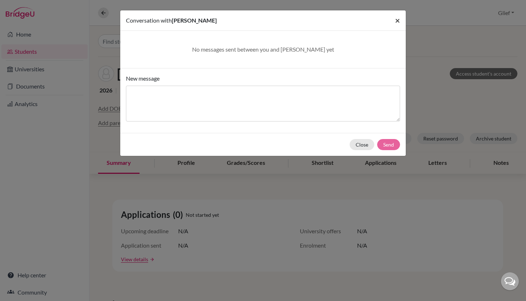
click at [399, 20] on span "×" at bounding box center [397, 20] width 5 height 10
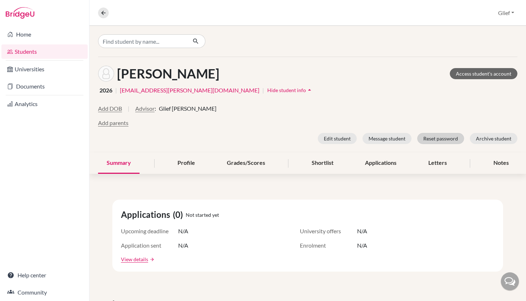
click at [441, 138] on button "Reset password" at bounding box center [440, 138] width 47 height 11
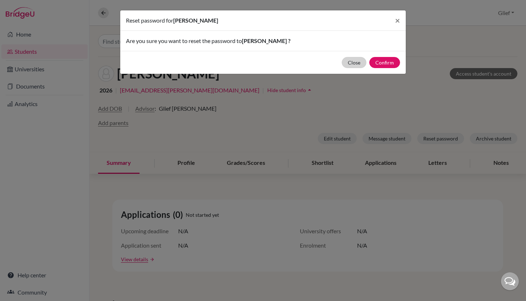
click at [357, 63] on button "Close" at bounding box center [354, 62] width 25 height 11
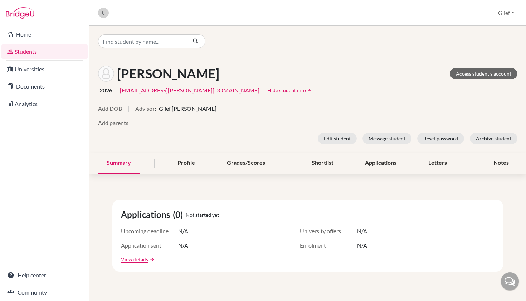
click at [99, 10] on button at bounding box center [103, 13] width 11 height 11
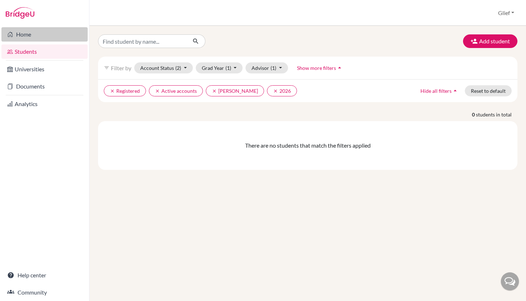
click at [22, 36] on link "Home" at bounding box center [44, 34] width 86 height 14
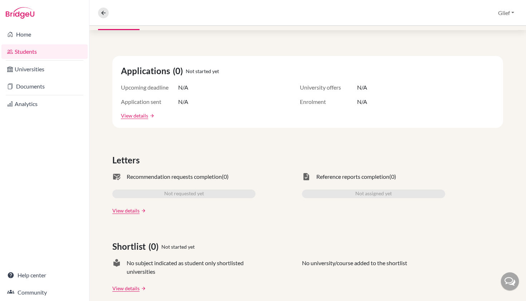
scroll to position [118, 0]
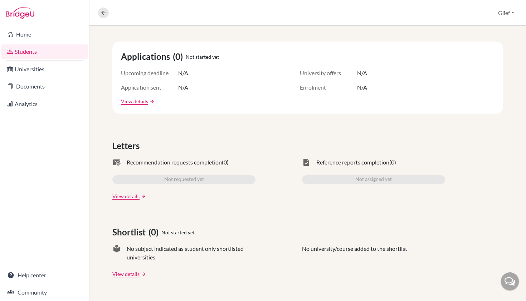
click at [141, 194] on link "arrow_forward" at bounding box center [143, 196] width 6 height 5
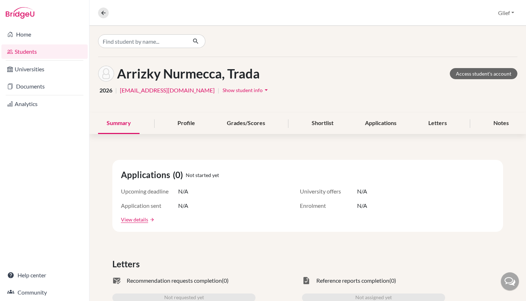
click at [57, 53] on link "Students" at bounding box center [44, 51] width 86 height 14
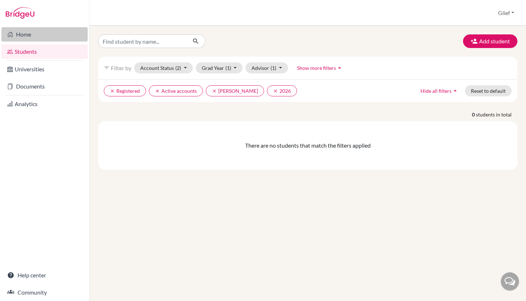
click at [27, 38] on link "Home" at bounding box center [44, 34] width 86 height 14
click at [223, 68] on button "Grad Year (1)" at bounding box center [219, 67] width 47 height 11
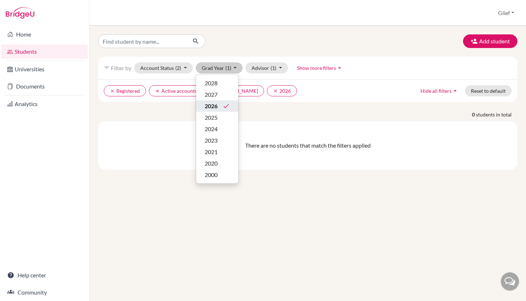
click at [223, 108] on icon "done" at bounding box center [226, 105] width 7 height 7
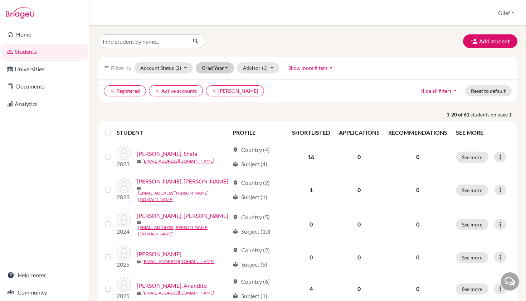
click at [223, 68] on button "Grad Year" at bounding box center [215, 67] width 39 height 11
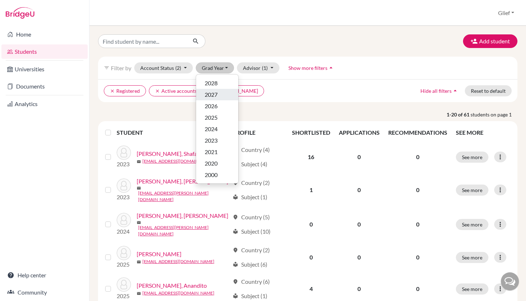
click at [220, 96] on div "2027" at bounding box center [217, 94] width 25 height 9
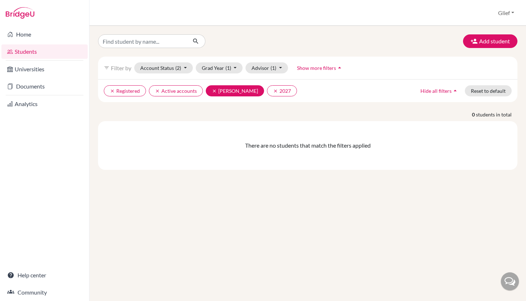
click at [215, 91] on icon "clear" at bounding box center [214, 90] width 5 height 5
click at [215, 91] on div "Add student filter_list Filter by Account Status (2) Active accounts done Archi…" at bounding box center [307, 163] width 437 height 275
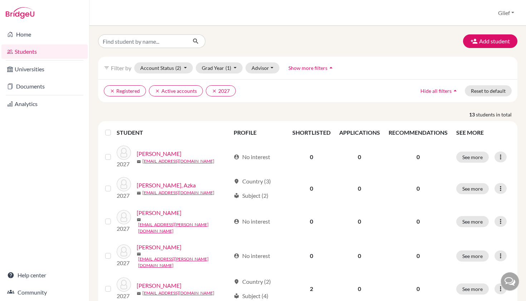
click at [114, 128] on label at bounding box center [114, 128] width 0 height 0
click at [0, 0] on input "checkbox" at bounding box center [0, 0] width 0 height 0
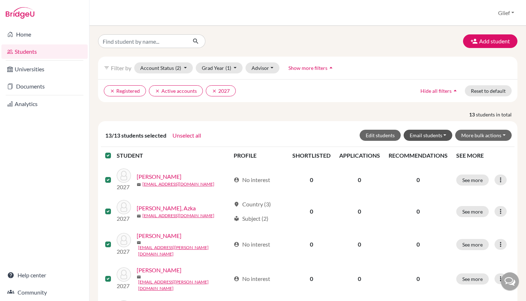
click at [434, 135] on button "Email students" at bounding box center [428, 135] width 49 height 11
click at [344, 130] on div "13/13 students selected Unselect all Edit students Email students Via Gmail Via…" at bounding box center [308, 135] width 408 height 11
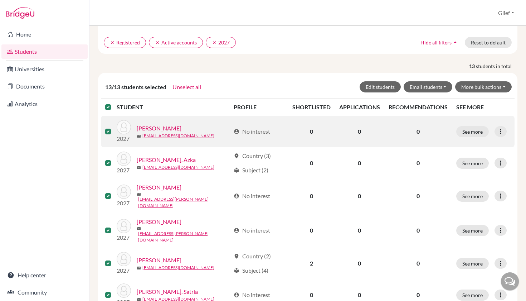
scroll to position [40, 0]
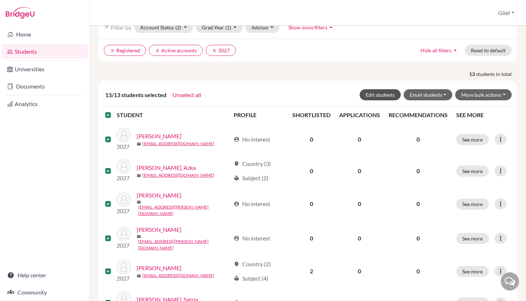
click at [395, 94] on button "Edit students" at bounding box center [380, 94] width 41 height 11
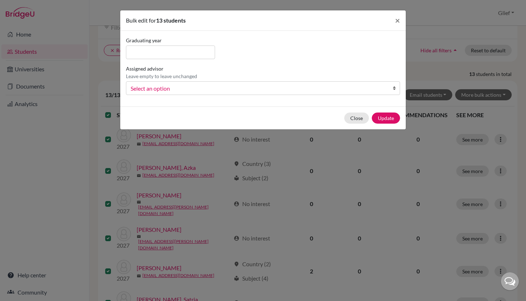
click at [374, 86] on span "Select an option" at bounding box center [258, 88] width 255 height 9
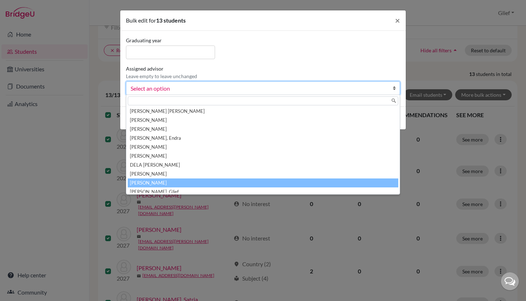
scroll to position [4, 0]
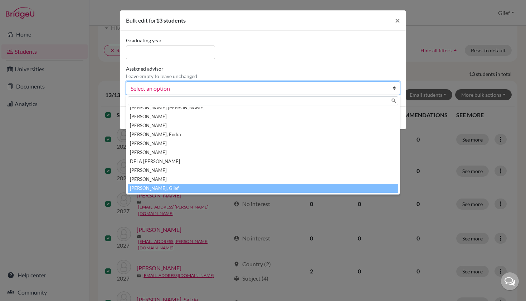
click at [183, 189] on li "Padillo, Glief" at bounding box center [263, 188] width 271 height 9
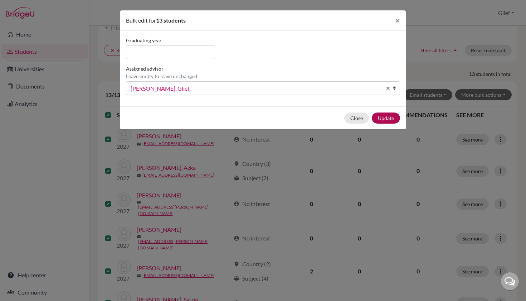
click at [390, 118] on button "Update" at bounding box center [386, 117] width 28 height 11
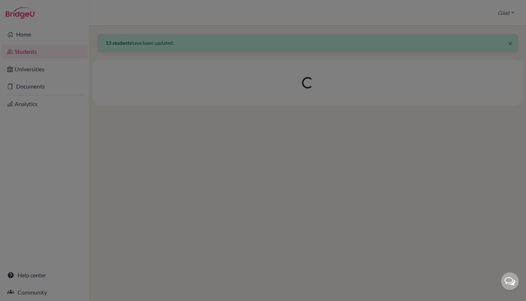
scroll to position [0, 0]
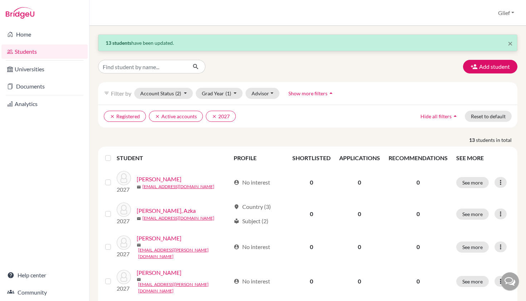
click at [311, 69] on div "Add student" at bounding box center [308, 67] width 430 height 14
click at [38, 34] on link "Home" at bounding box center [44, 34] width 86 height 14
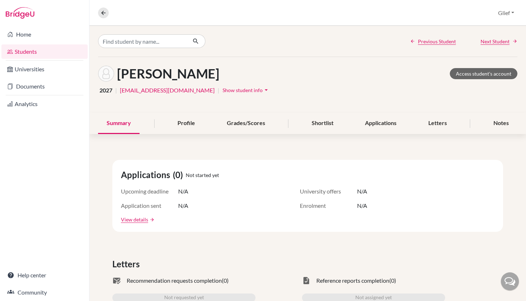
click at [49, 55] on link "Students" at bounding box center [44, 51] width 86 height 14
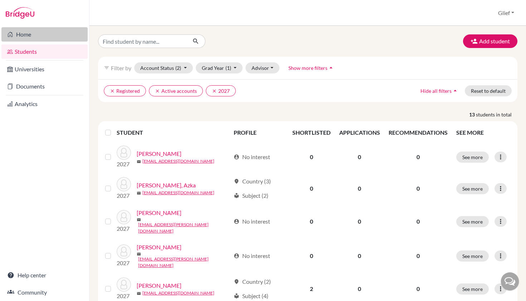
click at [22, 33] on link "Home" at bounding box center [44, 34] width 86 height 14
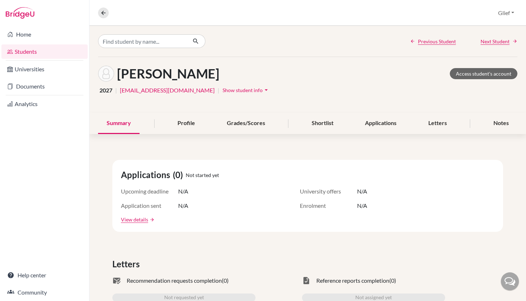
click at [56, 55] on link "Students" at bounding box center [44, 51] width 86 height 14
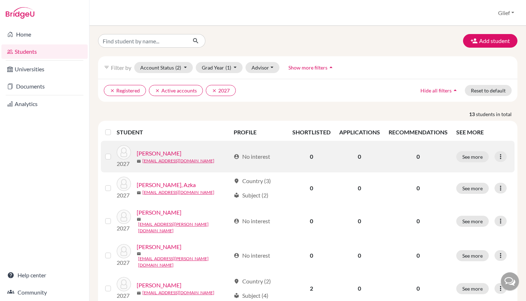
scroll to position [3, 0]
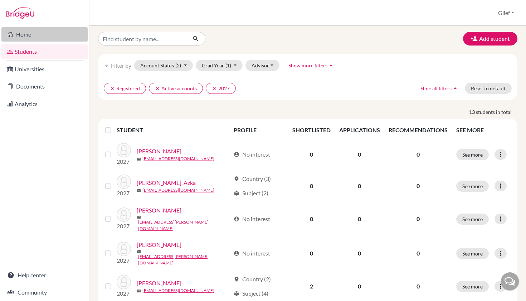
click at [70, 38] on link "Home" at bounding box center [44, 34] width 86 height 14
